Goal: Complete application form

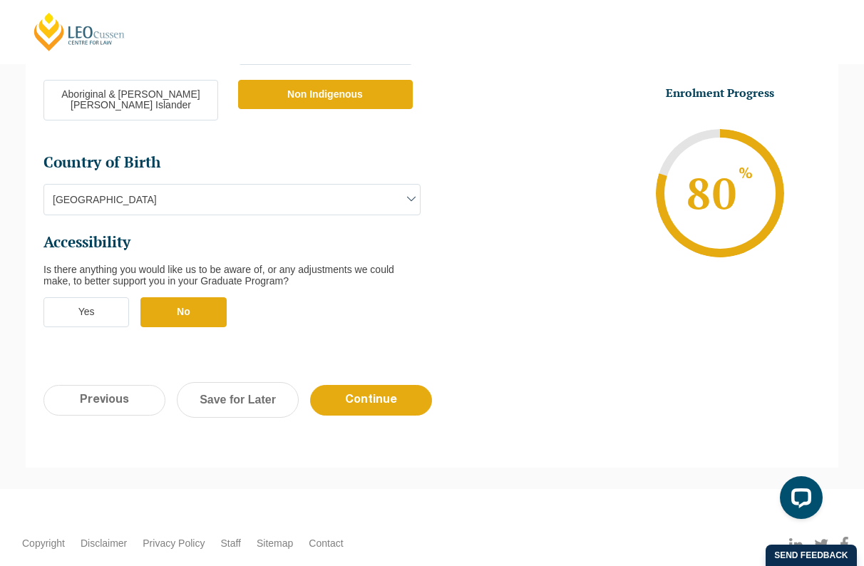
scroll to position [500, 0]
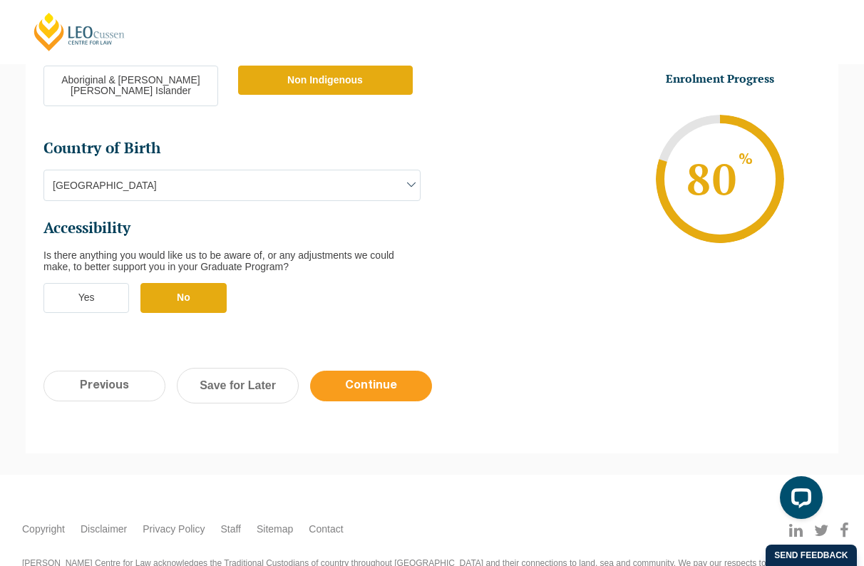
click at [416, 371] on input "Continue" at bounding box center [371, 386] width 122 height 31
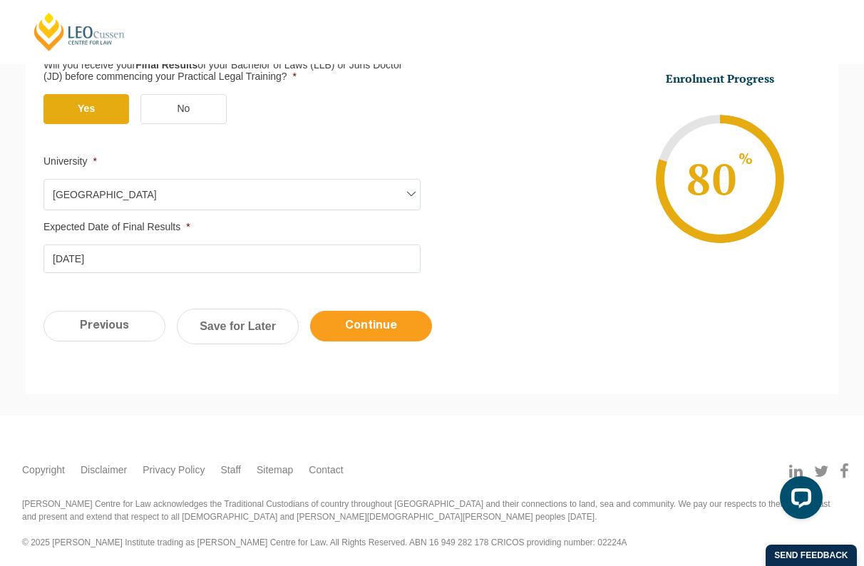
scroll to position [379, 0]
click at [405, 321] on input "Continue" at bounding box center [371, 326] width 122 height 31
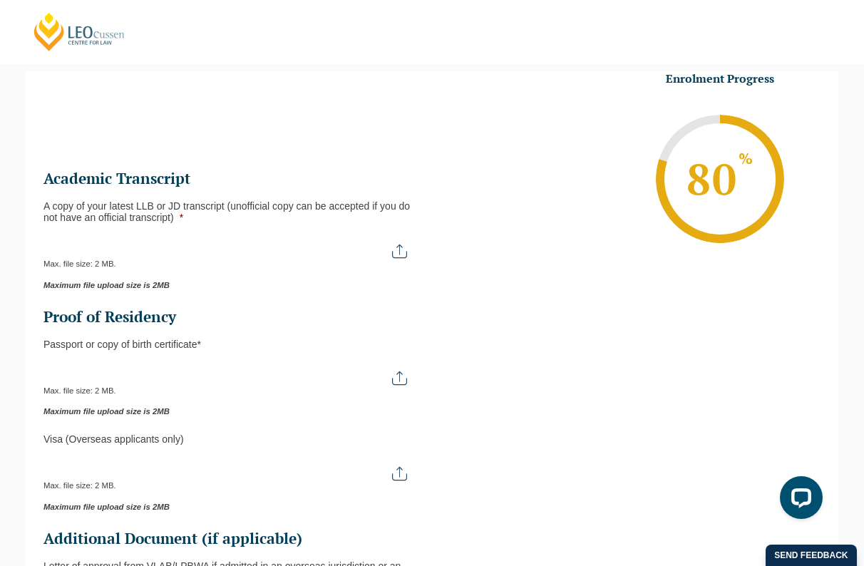
scroll to position [0, 0]
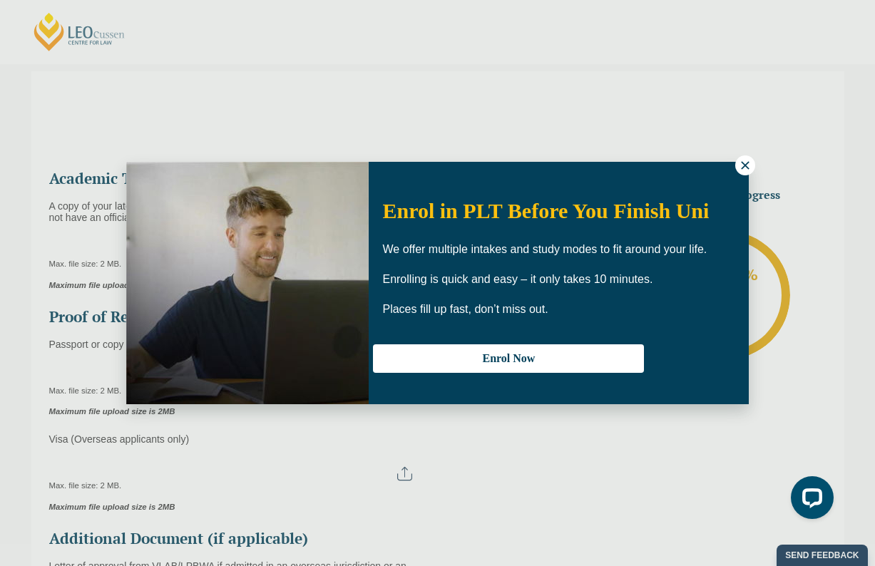
click at [570, 162] on icon at bounding box center [745, 165] width 8 height 8
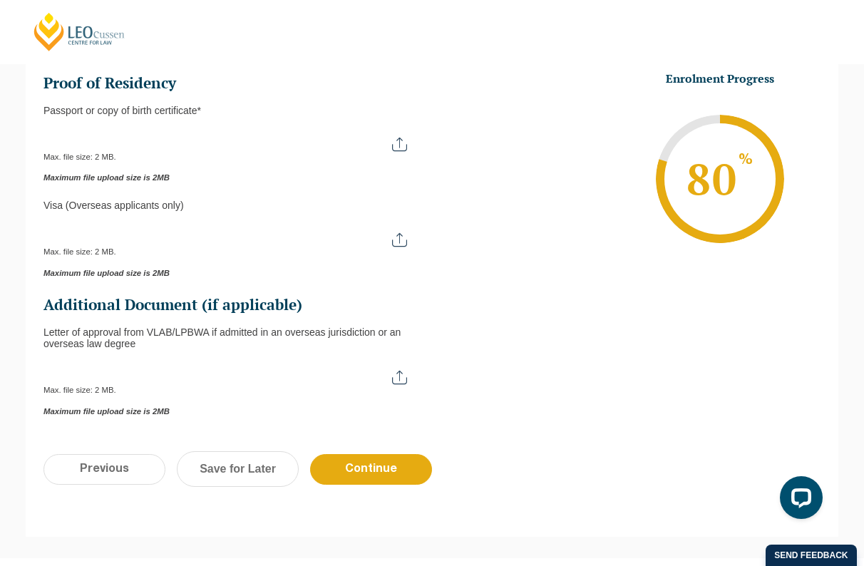
scroll to position [175, 0]
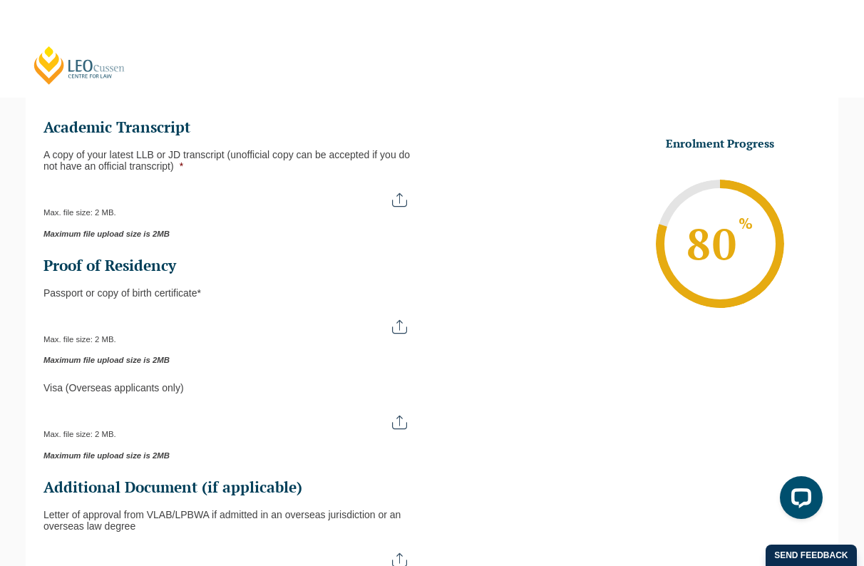
type input "C:\fakepath\Academic transcript.pdf"
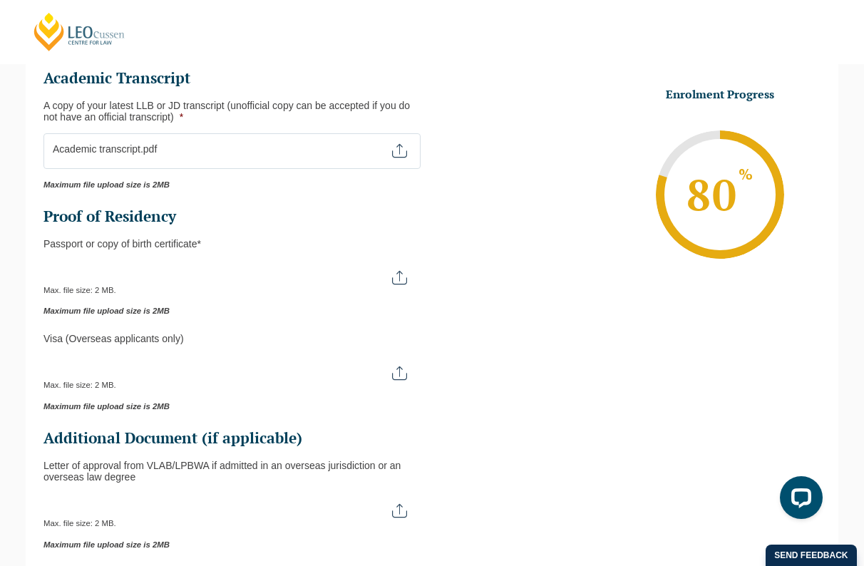
scroll to position [235, 0]
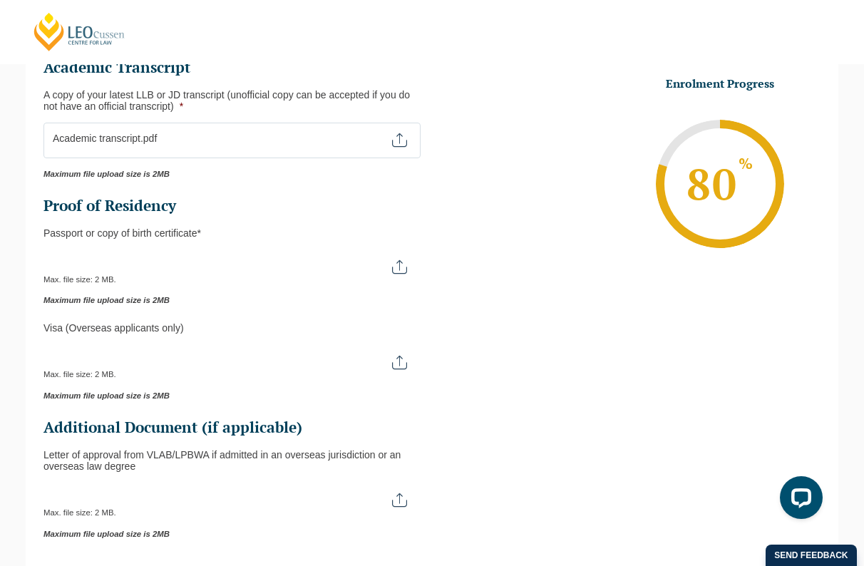
click at [402, 139] on input "A copy of your latest LLB or JD transcript (unofficial copy can be accepted if …" at bounding box center [231, 135] width 377 height 24
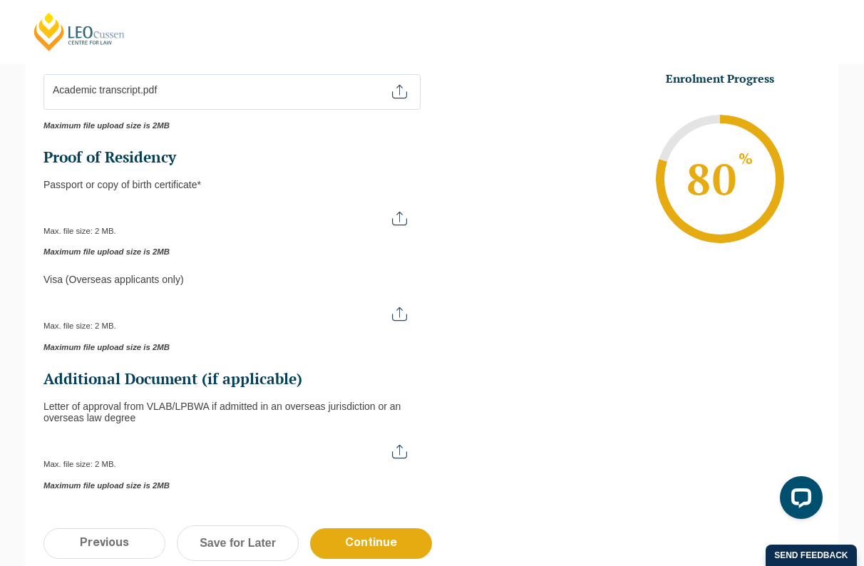
scroll to position [267, 0]
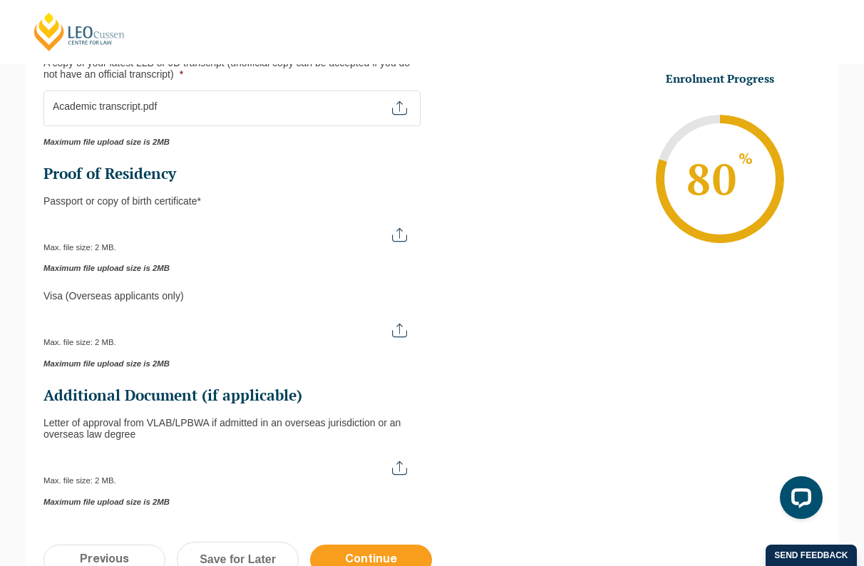
click at [418, 550] on input "Continue" at bounding box center [371, 560] width 122 height 31
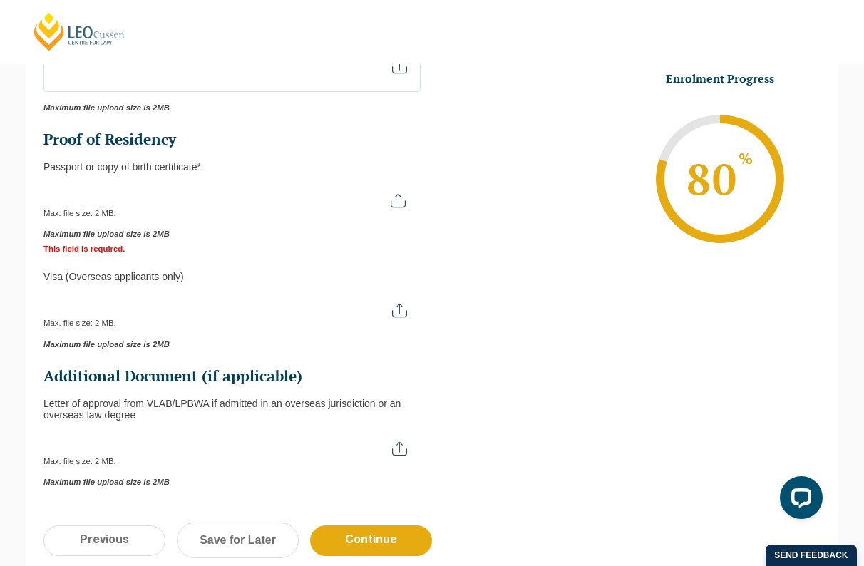
scroll to position [381, 0]
click at [400, 197] on input "Passport or Copy of Birth Certificate *" at bounding box center [231, 196] width 376 height 24
type input "C:\fakepath\Screenshot 2025-09-09 at 2.41.49 pm.png"
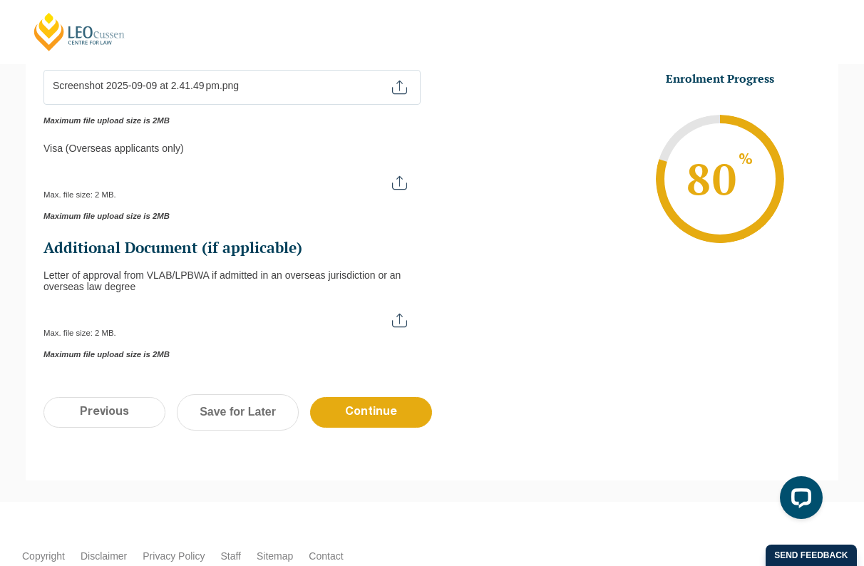
scroll to position [496, 0]
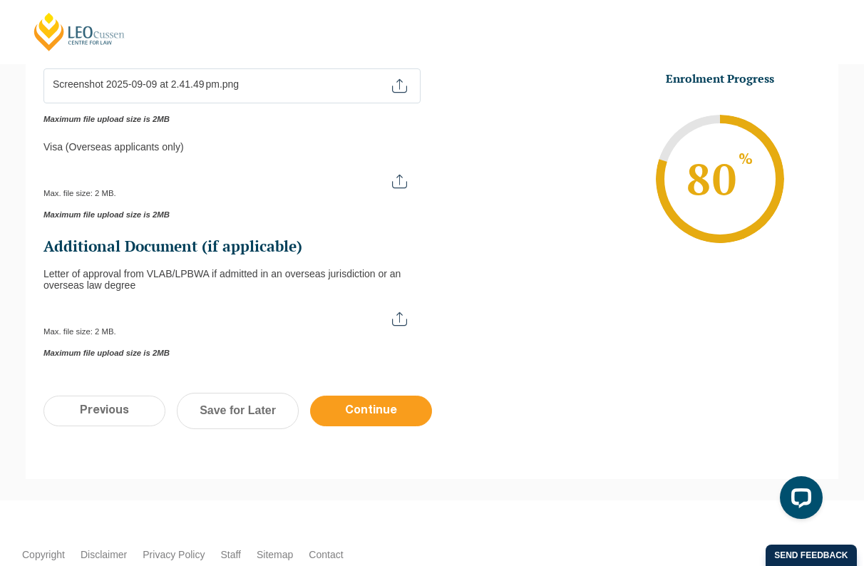
click at [381, 397] on input "Continue" at bounding box center [371, 411] width 122 height 31
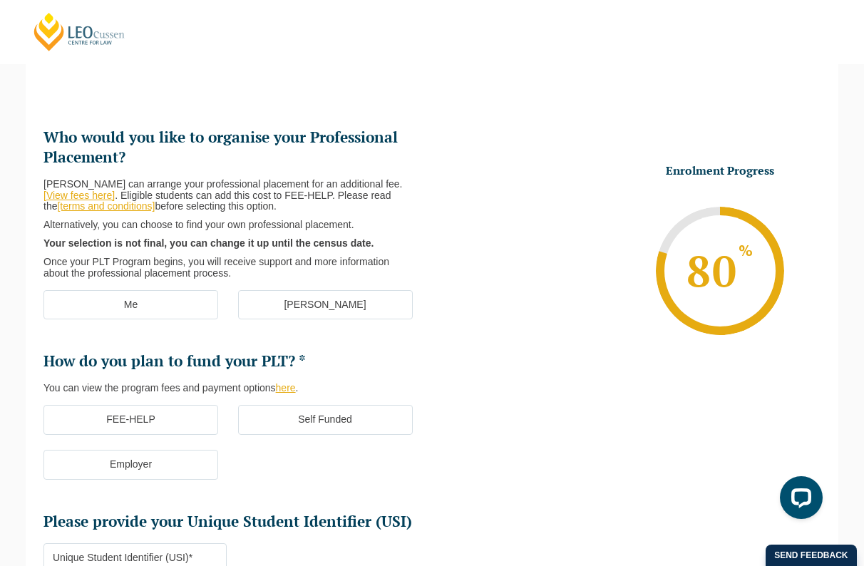
scroll to position [148, 0]
click at [352, 299] on label "[PERSON_NAME]" at bounding box center [325, 305] width 175 height 30
click at [0, 0] on input "[PERSON_NAME]" at bounding box center [0, 0] width 0 height 0
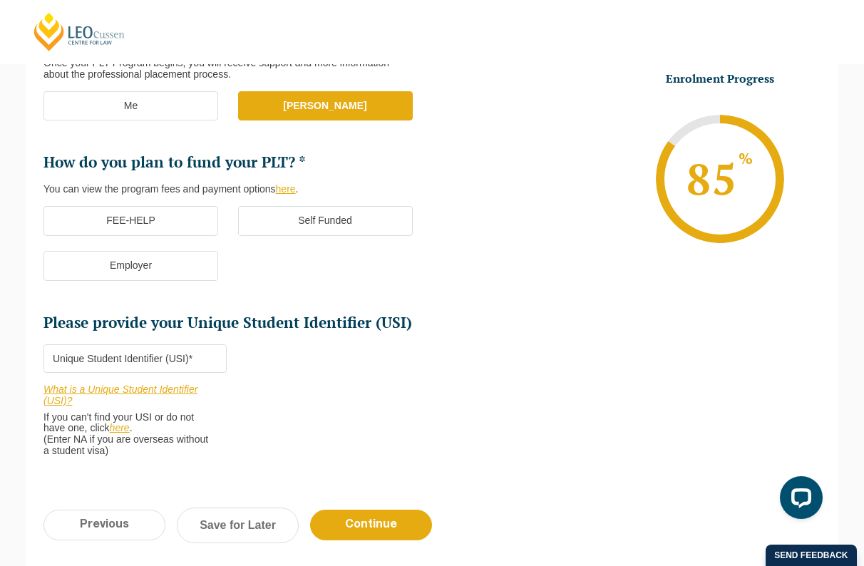
scroll to position [351, 0]
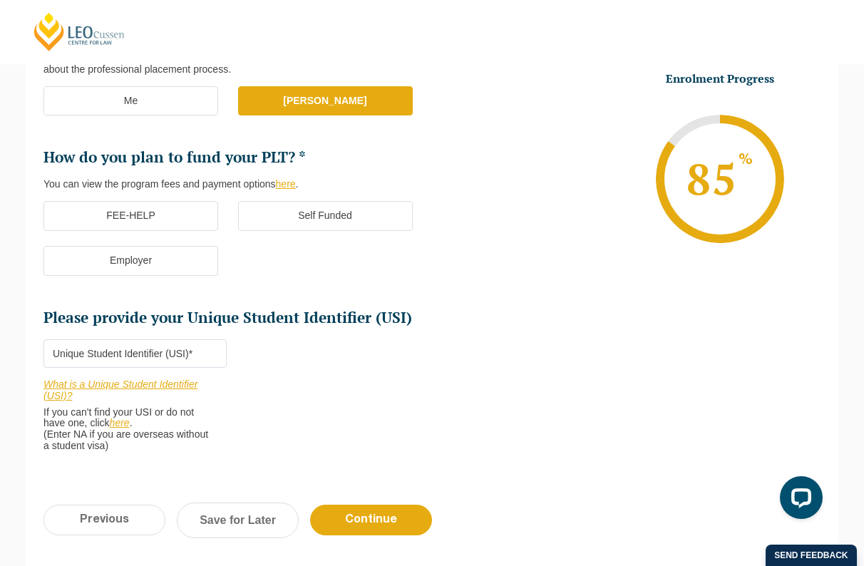
click at [195, 210] on label "FEE-HELP" at bounding box center [130, 216] width 175 height 30
click at [0, 0] on input "FEE-HELP" at bounding box center [0, 0] width 0 height 0
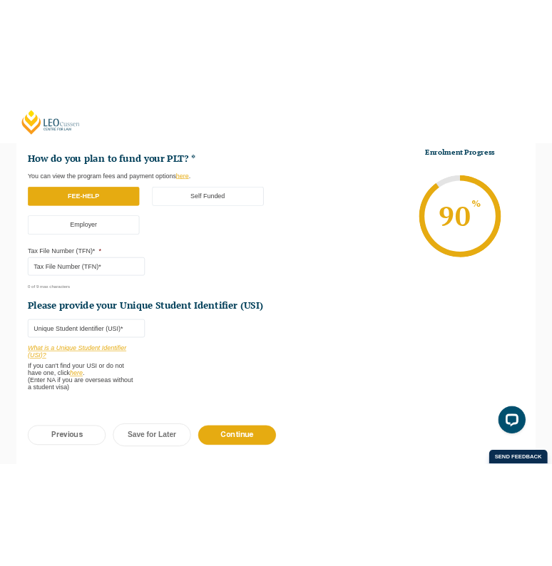
scroll to position [431, 0]
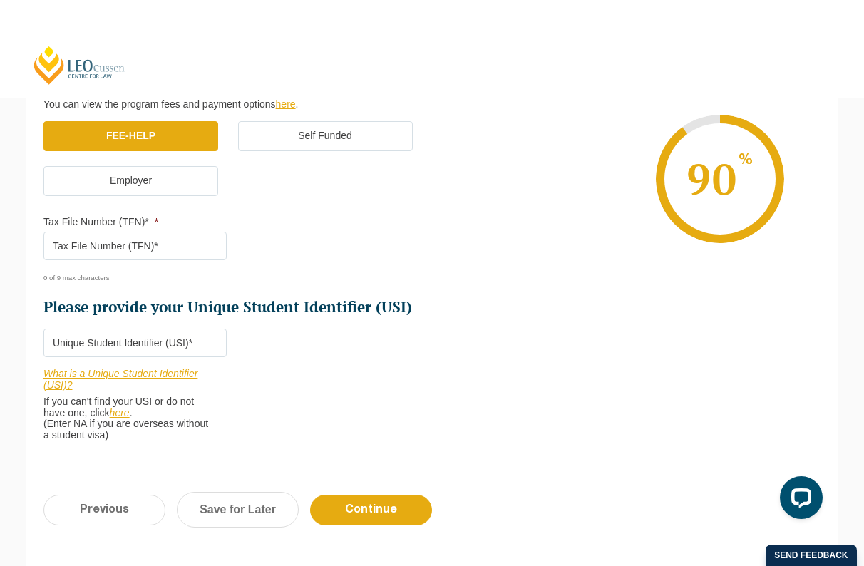
click at [159, 240] on input "Tax File Number (TFN)* *" at bounding box center [134, 246] width 183 height 29
paste input "6460451"
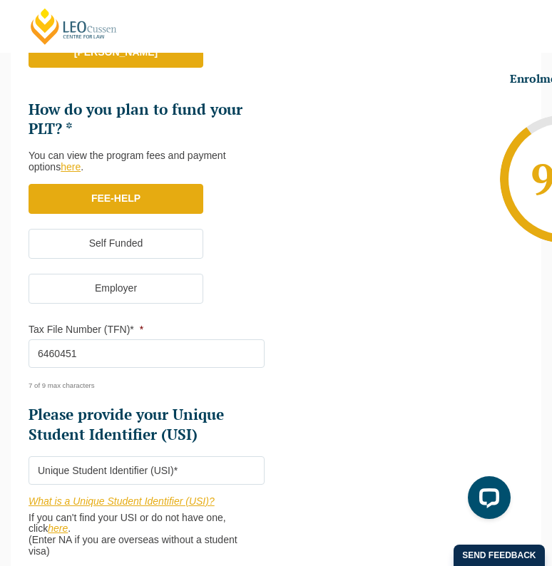
scroll to position [476, 0]
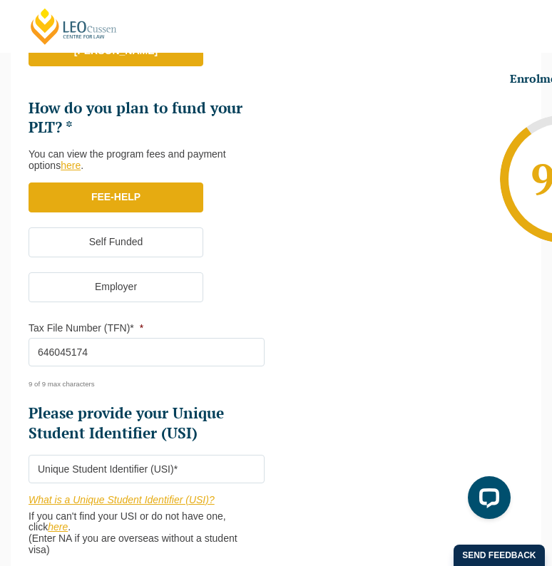
type input "646045174"
click at [194, 369] on div "9 of 9 max characters" at bounding box center [137, 378] width 217 height 19
drag, startPoint x: 109, startPoint y: 344, endPoint x: -56, endPoint y: 336, distance: 164.9
click at [127, 386] on ul "Who would you like to organise your Professional Placement? Leo Cussen can arra…" at bounding box center [152, 108] width 247 height 671
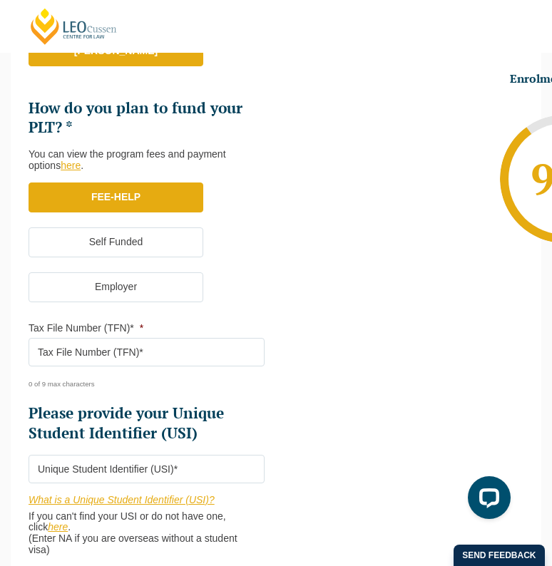
click at [132, 342] on input "Tax File Number (TFN)* *" at bounding box center [147, 352] width 236 height 29
paste input "646045174"
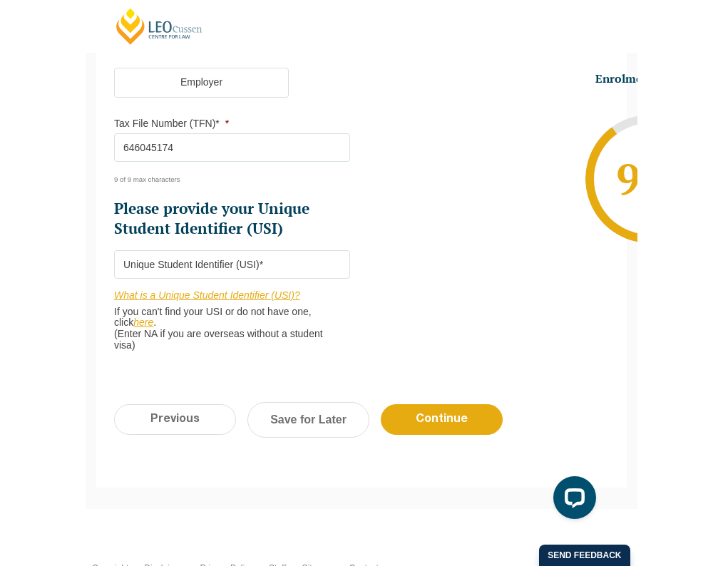
scroll to position [682, 0]
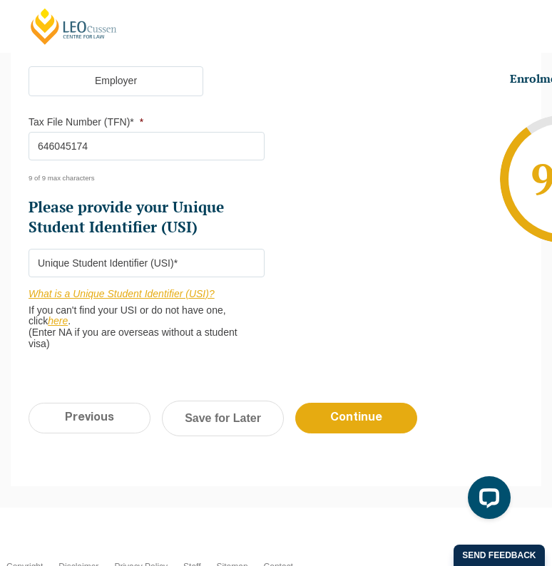
type input "646045174"
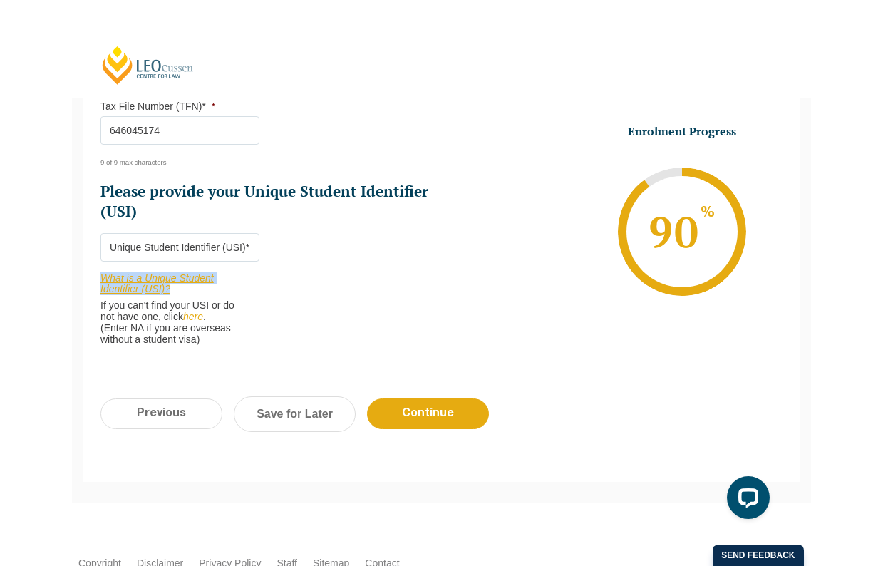
scroll to position [568, 0]
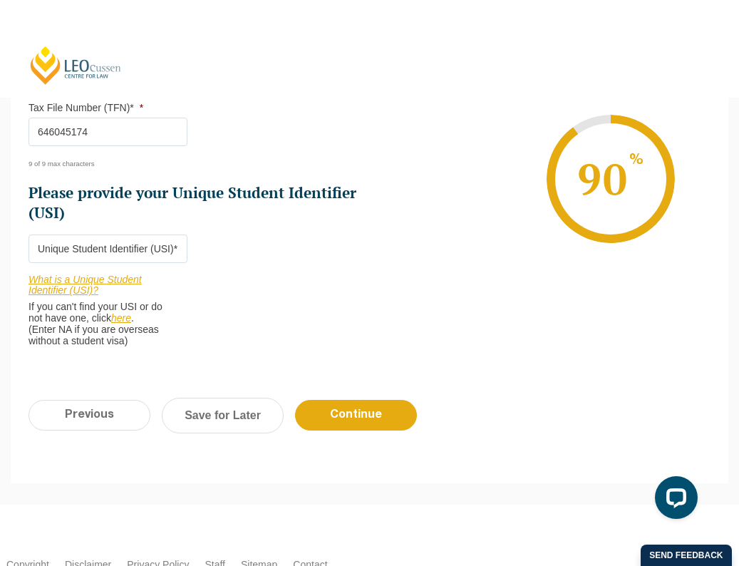
click at [280, 306] on li "Who would you like to organise your Professional Placement? Leo Cussen can arra…" at bounding box center [199, 34] width 341 height 655
click at [113, 250] on input "Please provide your Unique Student Identifier (USI) *" at bounding box center [108, 249] width 159 height 29
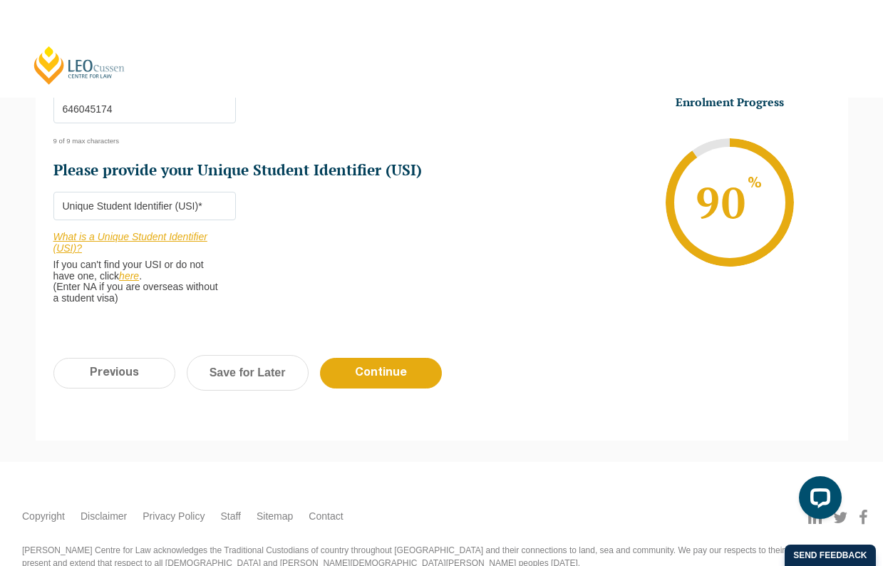
click at [165, 290] on div "What is a Unique Student Identifier (USI)? If you can't find your USI or do not…" at bounding box center [144, 262] width 183 height 84
drag, startPoint x: 136, startPoint y: 290, endPoint x: 54, endPoint y: 230, distance: 101.5
click at [54, 230] on div "What is a Unique Student Identifier (USI)? If you can't find your USI or do not…" at bounding box center [144, 262] width 183 height 84
copy div "What is a Unique Student Identifier (USI)? If you can't find your USI or do not…"
click at [174, 195] on input "Please provide your Unique Student Identifier (USI) *" at bounding box center [144, 206] width 183 height 29
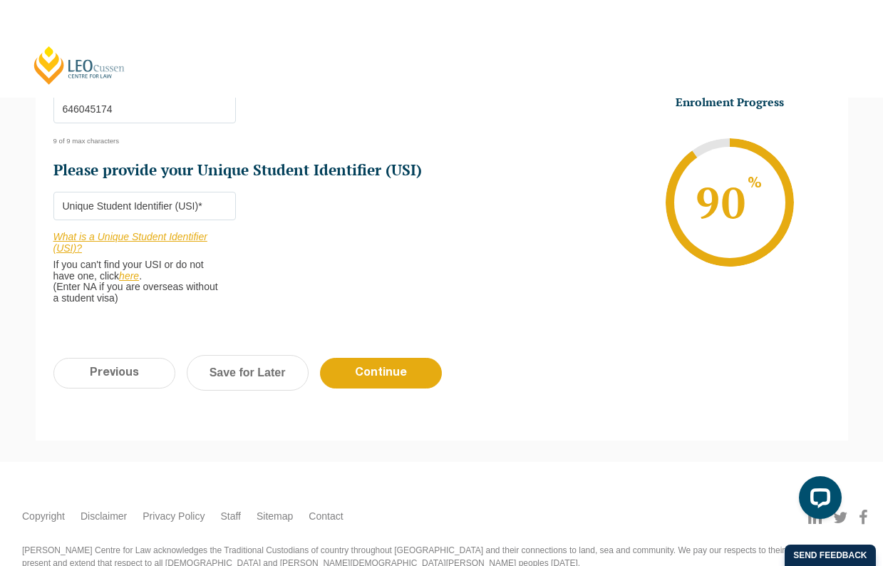
paste input "H5ZY3QZYLA"
type input "H5ZY3QZYLA"
click at [329, 216] on li "Who would you like to organise your Professional Placement? Leo Cussen can arra…" at bounding box center [247, 13] width 388 height 612
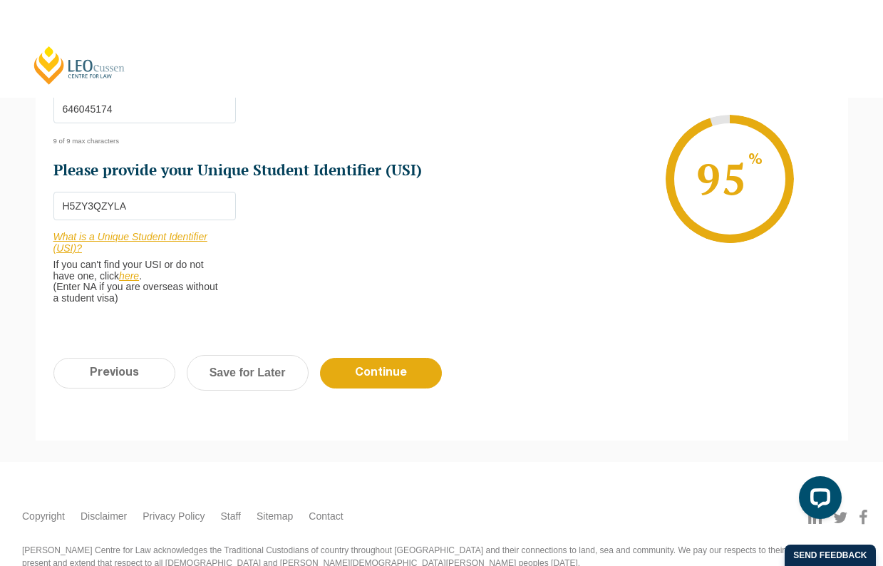
click at [61, 197] on input "H5ZY3QZYLA" at bounding box center [144, 206] width 183 height 29
click at [405, 359] on input "Continue" at bounding box center [381, 373] width 122 height 31
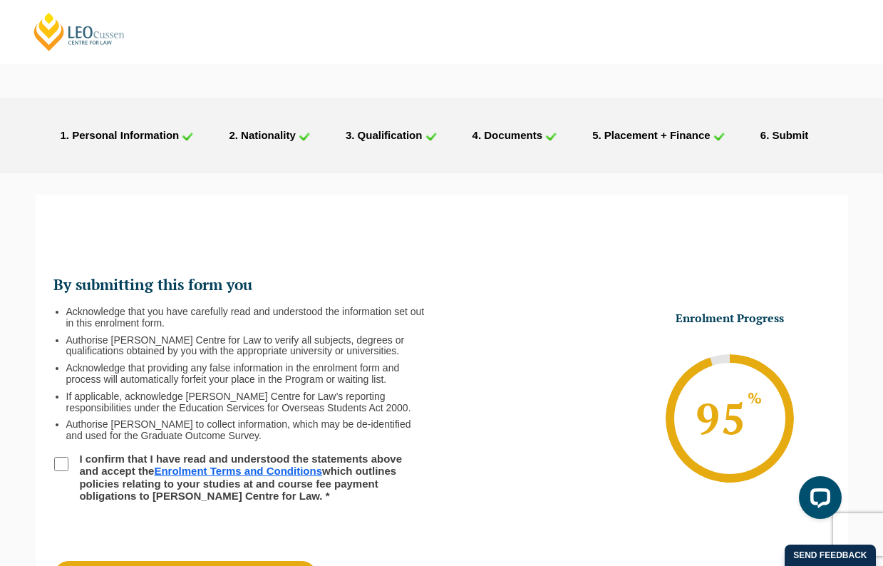
scroll to position [123, 0]
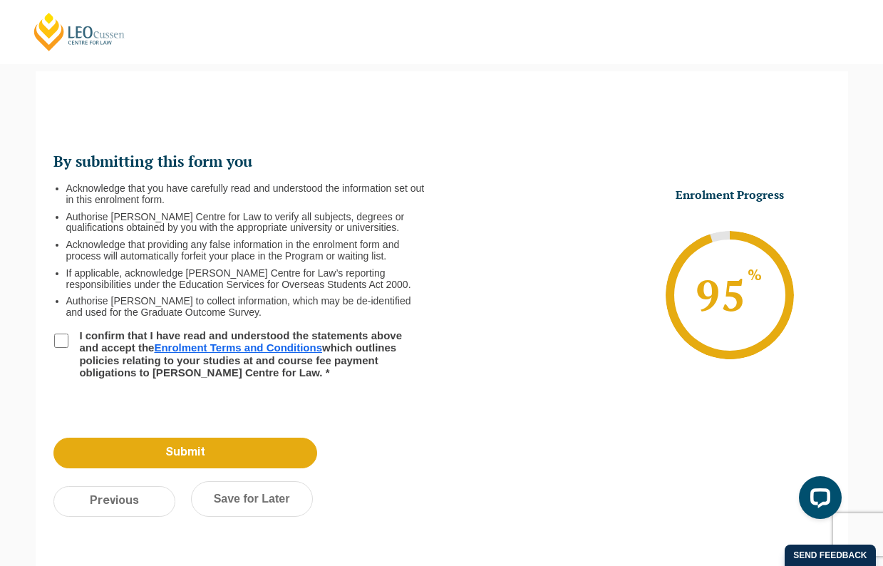
click at [58, 334] on input "I confirm that I have read and understood the statements above and accept the E…" at bounding box center [61, 341] width 14 height 14
checkbox input "true"
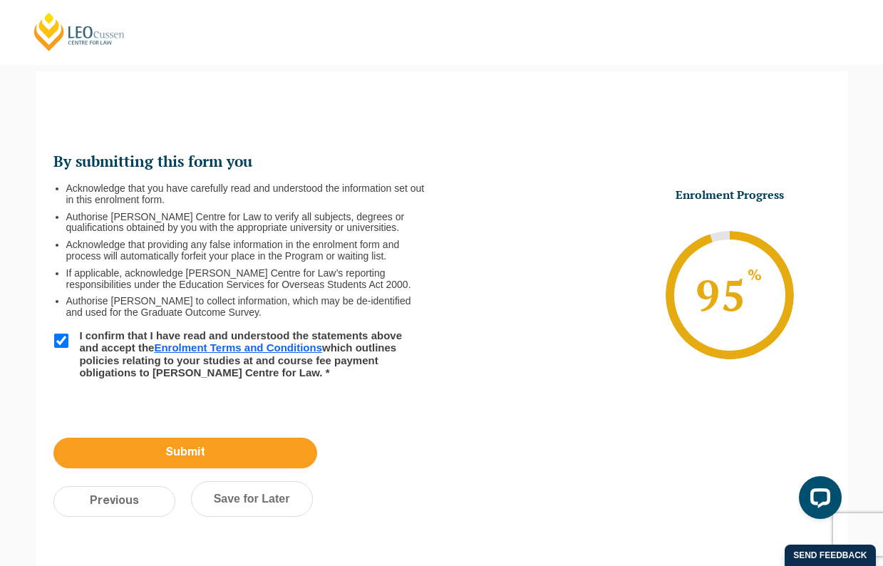
click at [276, 455] on input "Submit" at bounding box center [185, 453] width 264 height 31
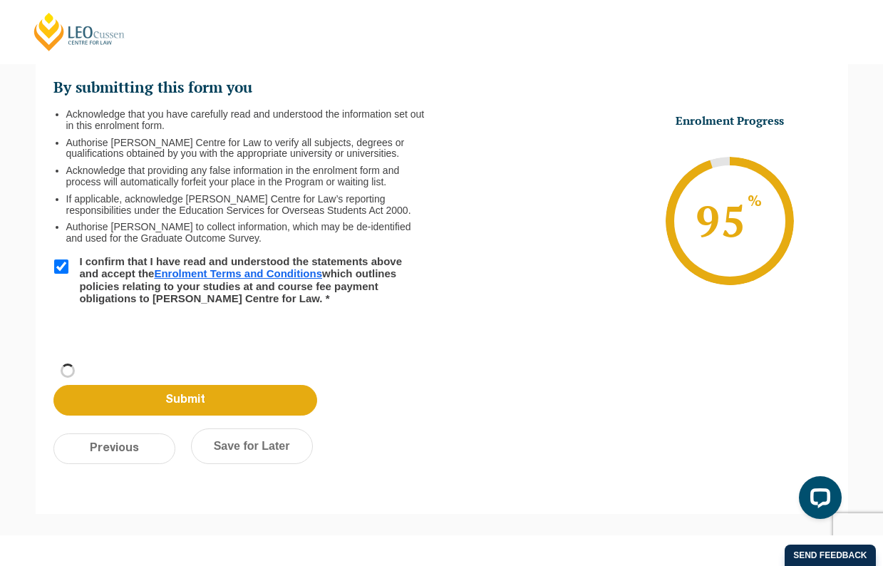
scroll to position [200, 0]
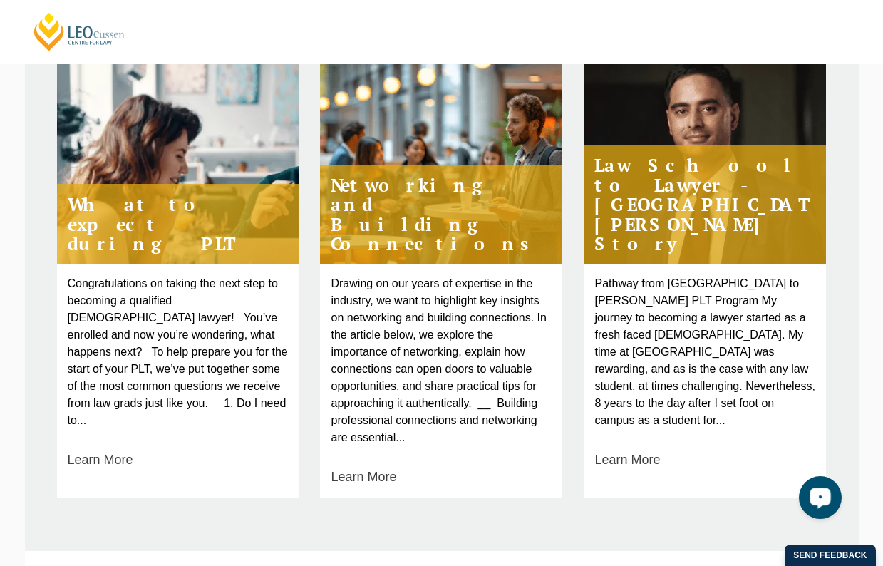
scroll to position [664, 0]
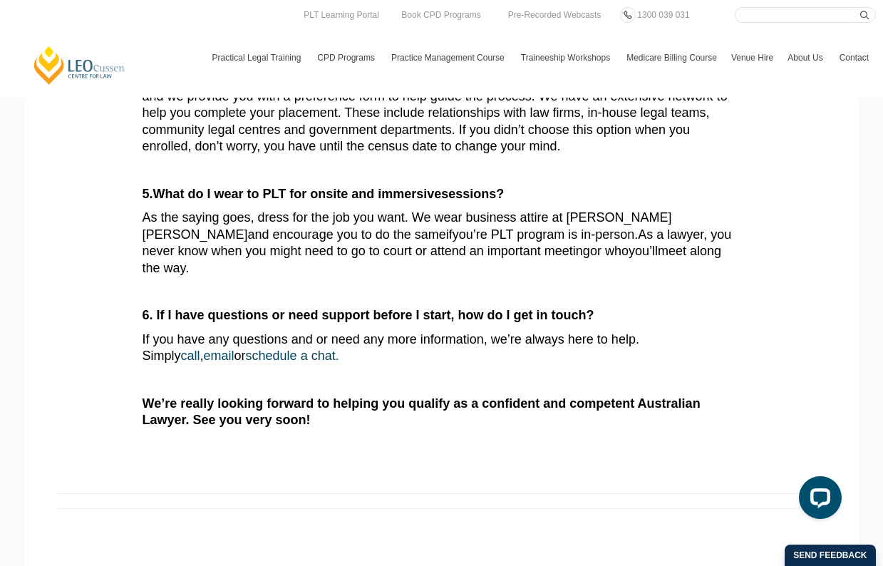
scroll to position [442, 0]
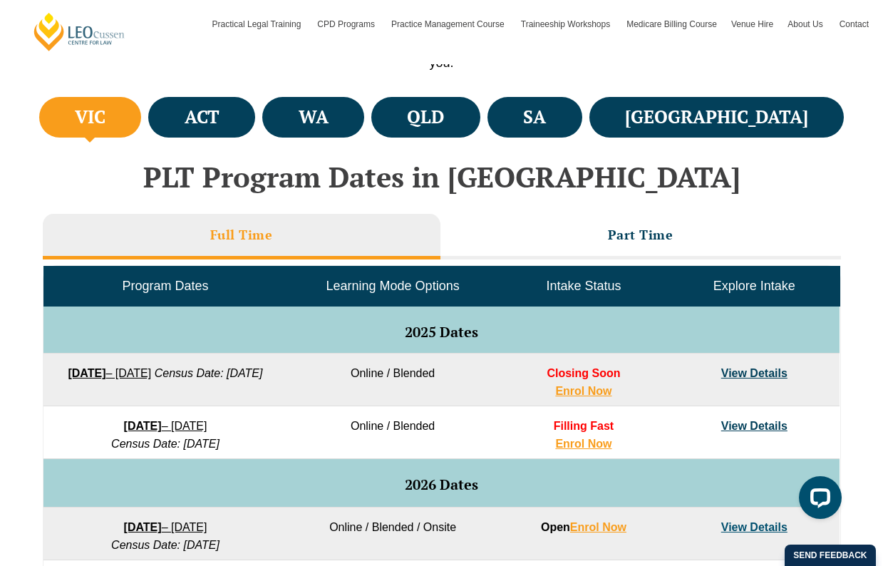
click at [775, 367] on link "View Details" at bounding box center [754, 373] width 66 height 12
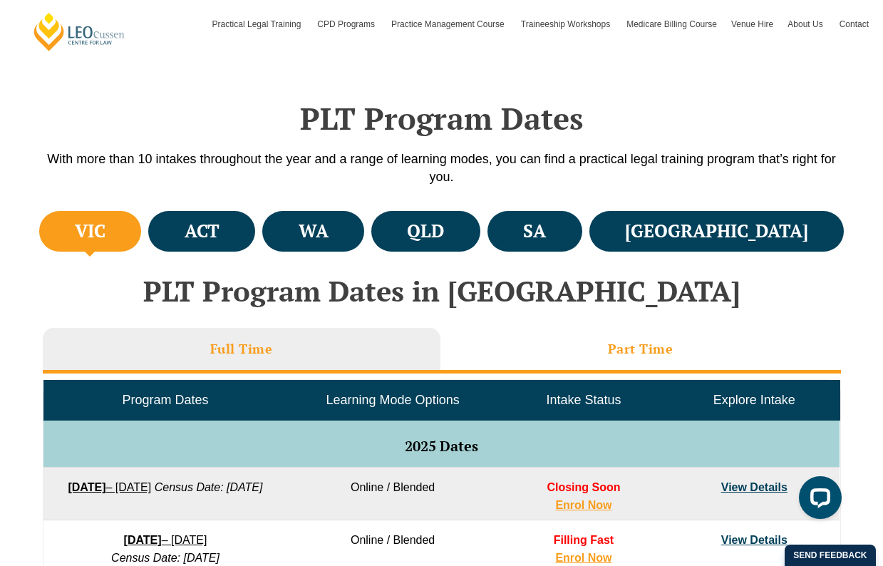
scroll to position [123, 0]
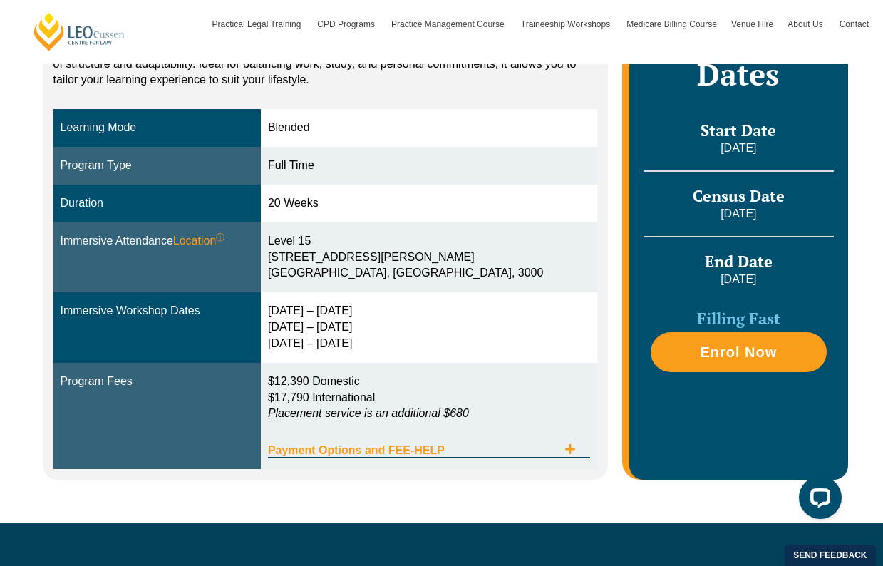
click at [331, 445] on span "Payment Options and FEE-HELP" at bounding box center [412, 450] width 289 height 11
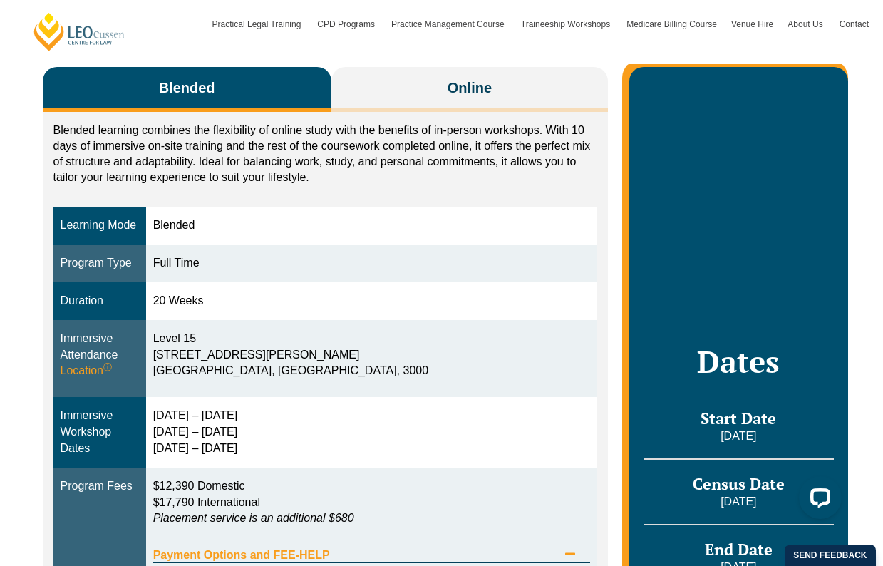
scroll to position [229, 0]
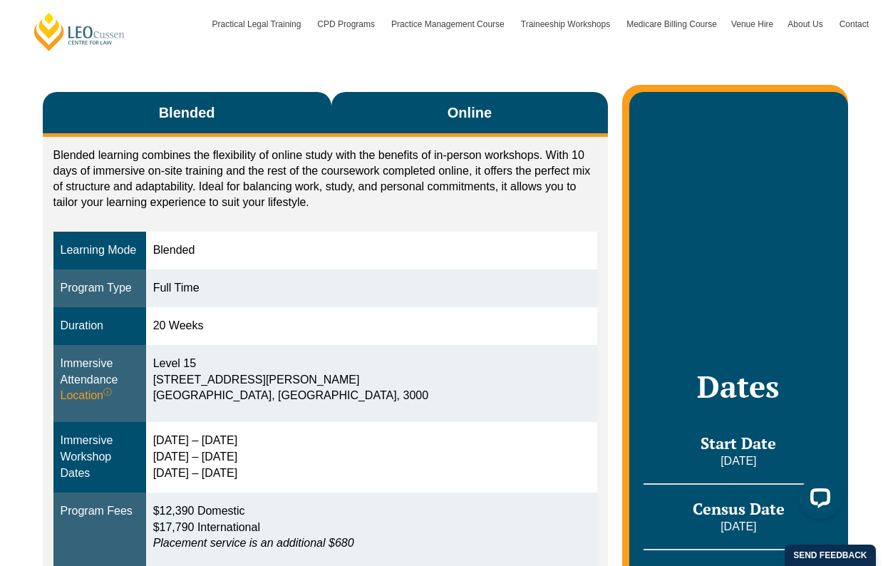
click at [475, 117] on span "Online" at bounding box center [470, 113] width 44 height 20
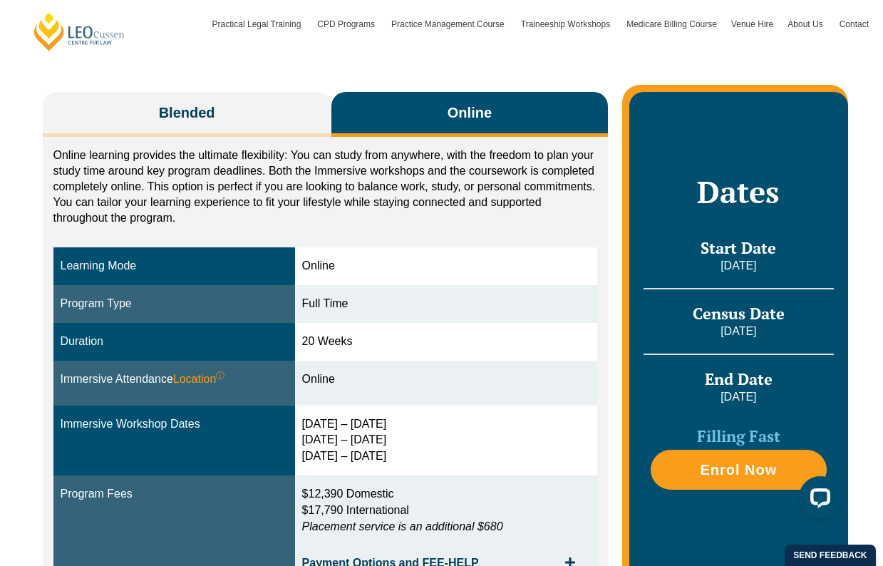
scroll to position [235, 0]
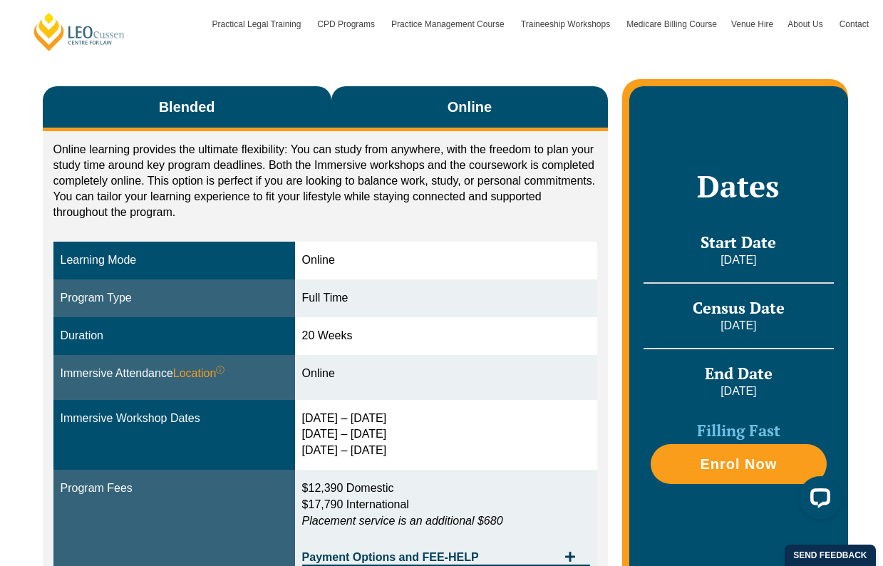
click at [259, 116] on button "Blended" at bounding box center [187, 108] width 289 height 45
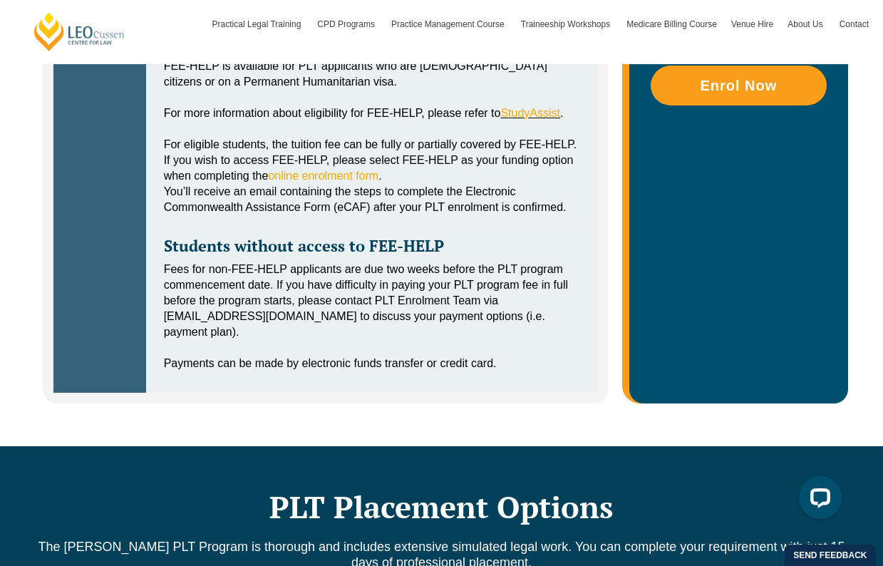
scroll to position [268, 0]
